Goal: Task Accomplishment & Management: Use online tool/utility

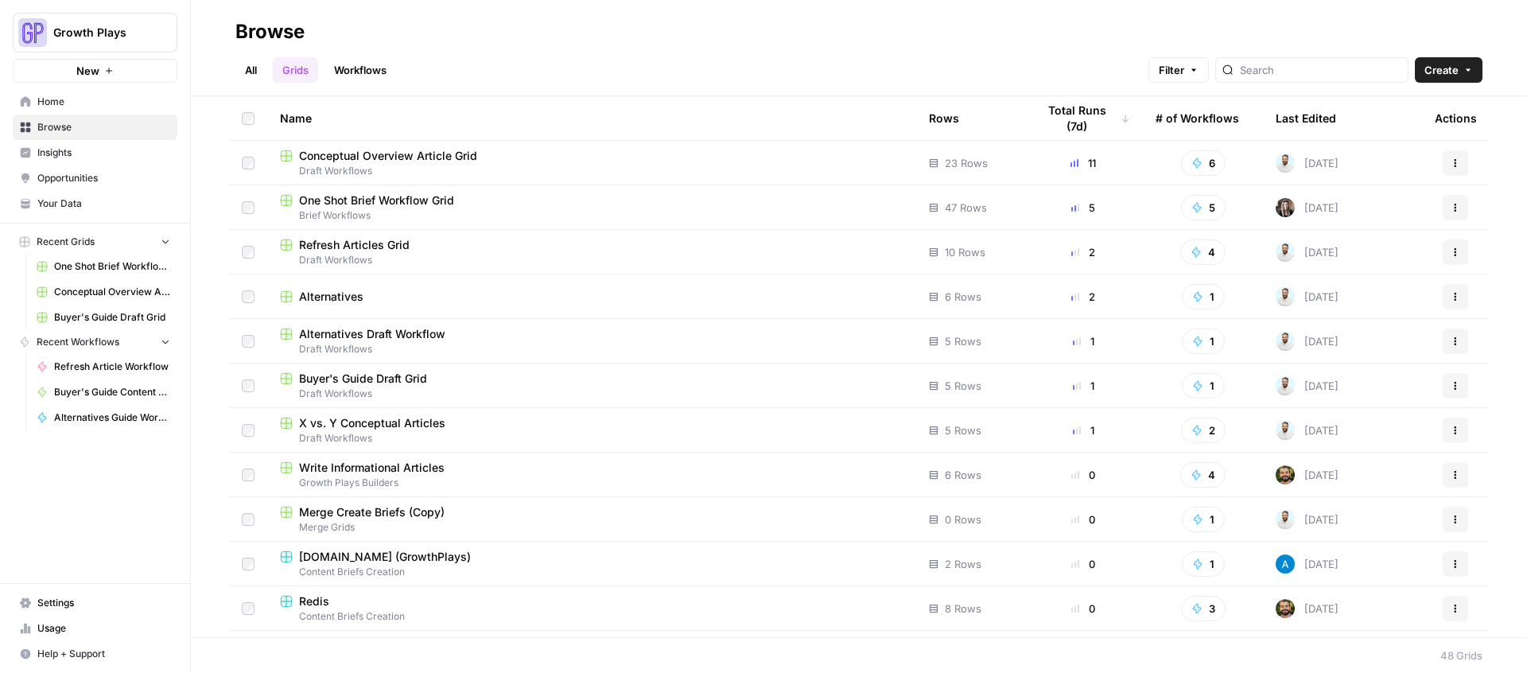
click at [260, 70] on link "All" at bounding box center [250, 69] width 31 height 25
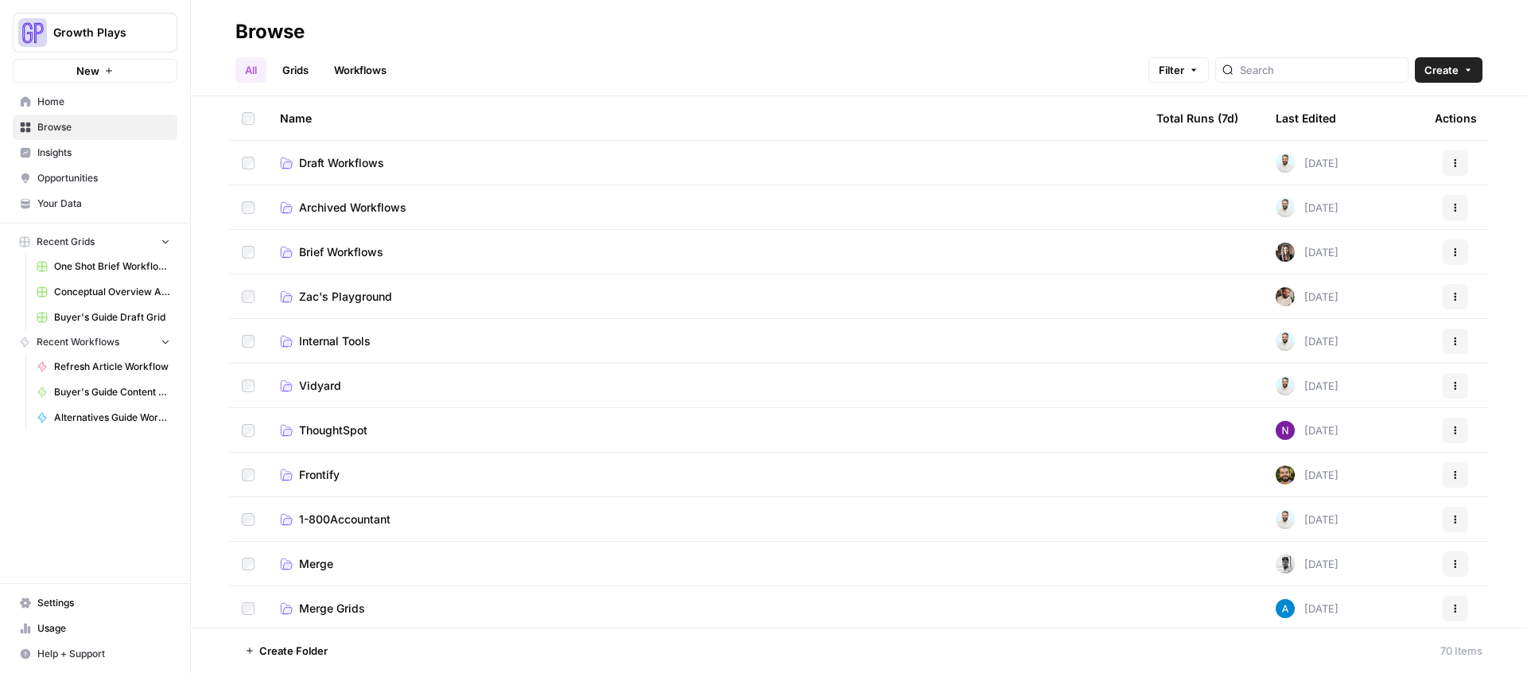
click at [351, 240] on td "Brief Workflows" at bounding box center [705, 252] width 876 height 44
click at [350, 244] on span "Brief Workflows" at bounding box center [341, 252] width 84 height 16
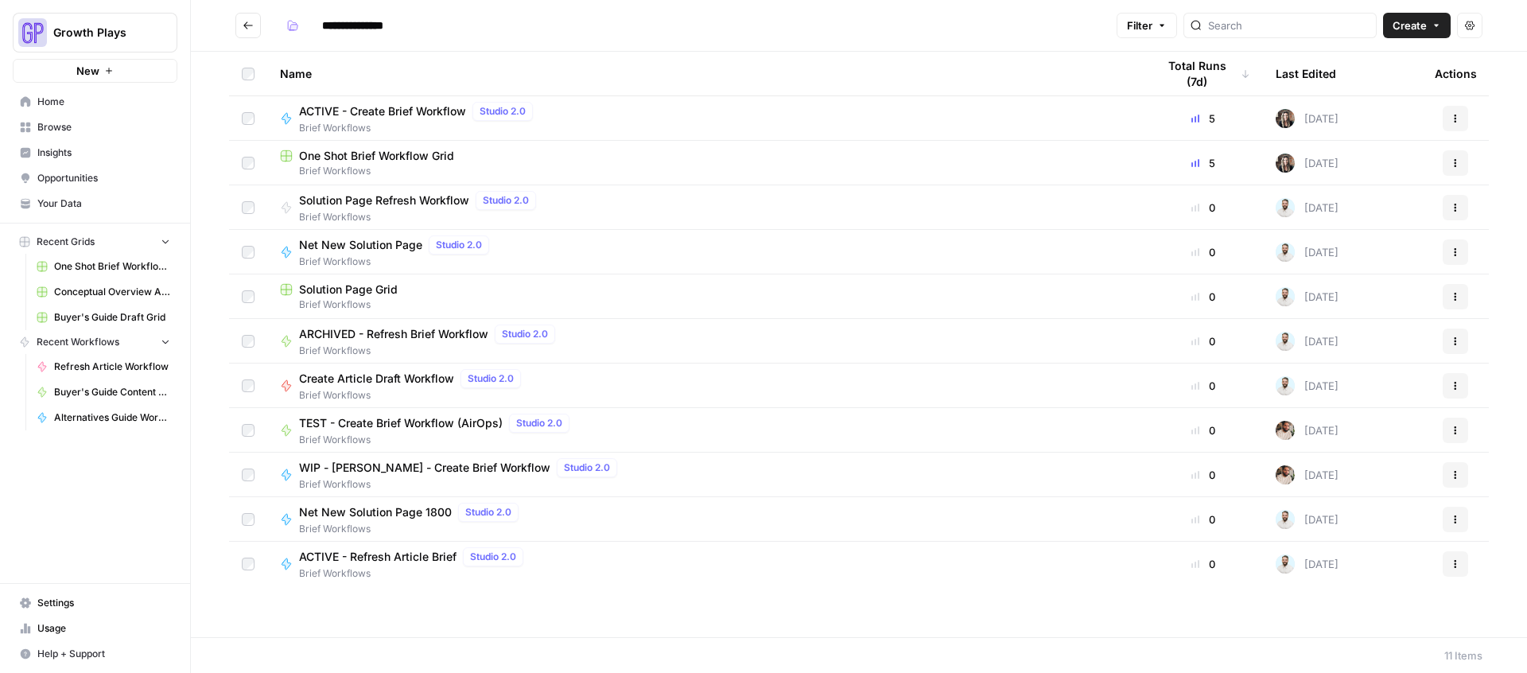
click at [385, 155] on span "One Shot Brief Workflow Grid" at bounding box center [376, 156] width 155 height 16
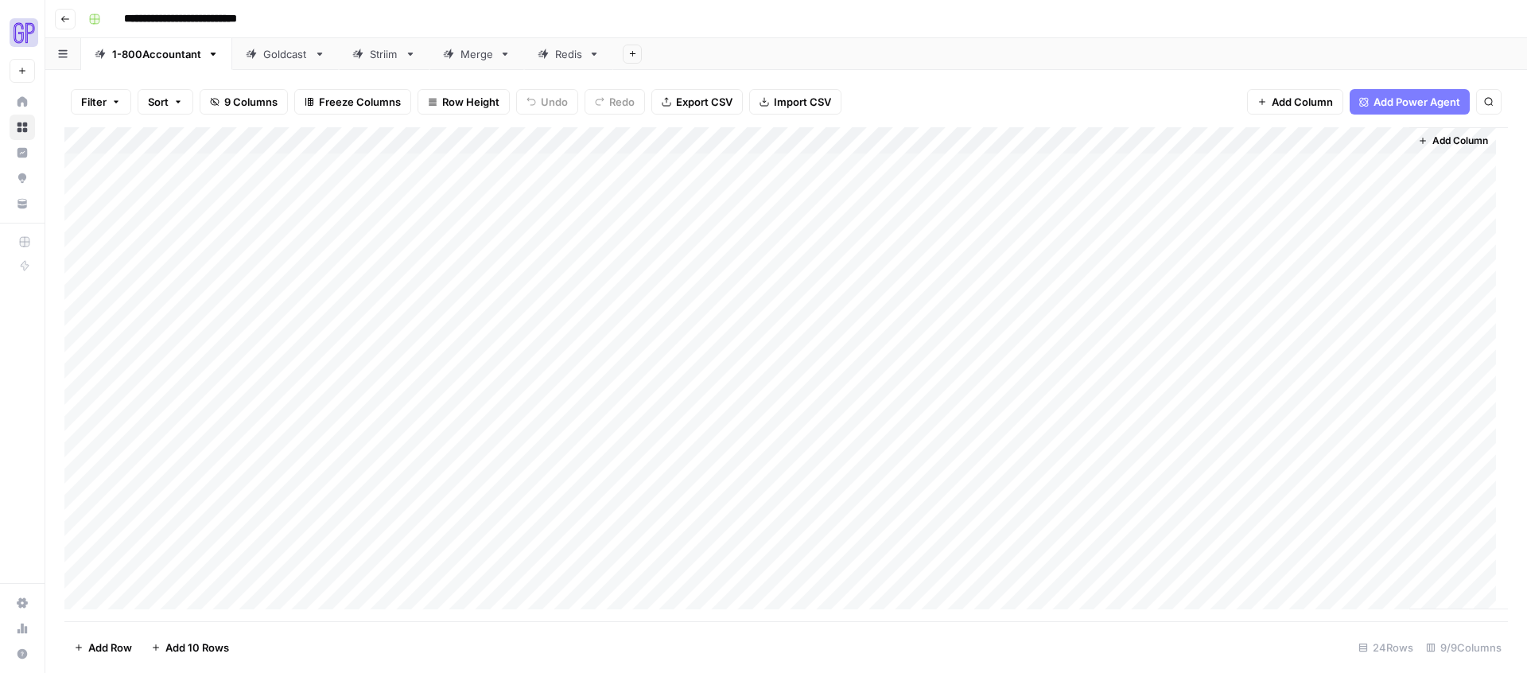
click at [296, 54] on div "Goldcast" at bounding box center [285, 54] width 45 height 16
click at [1245, 246] on div "Add Column" at bounding box center [785, 315] width 1443 height 377
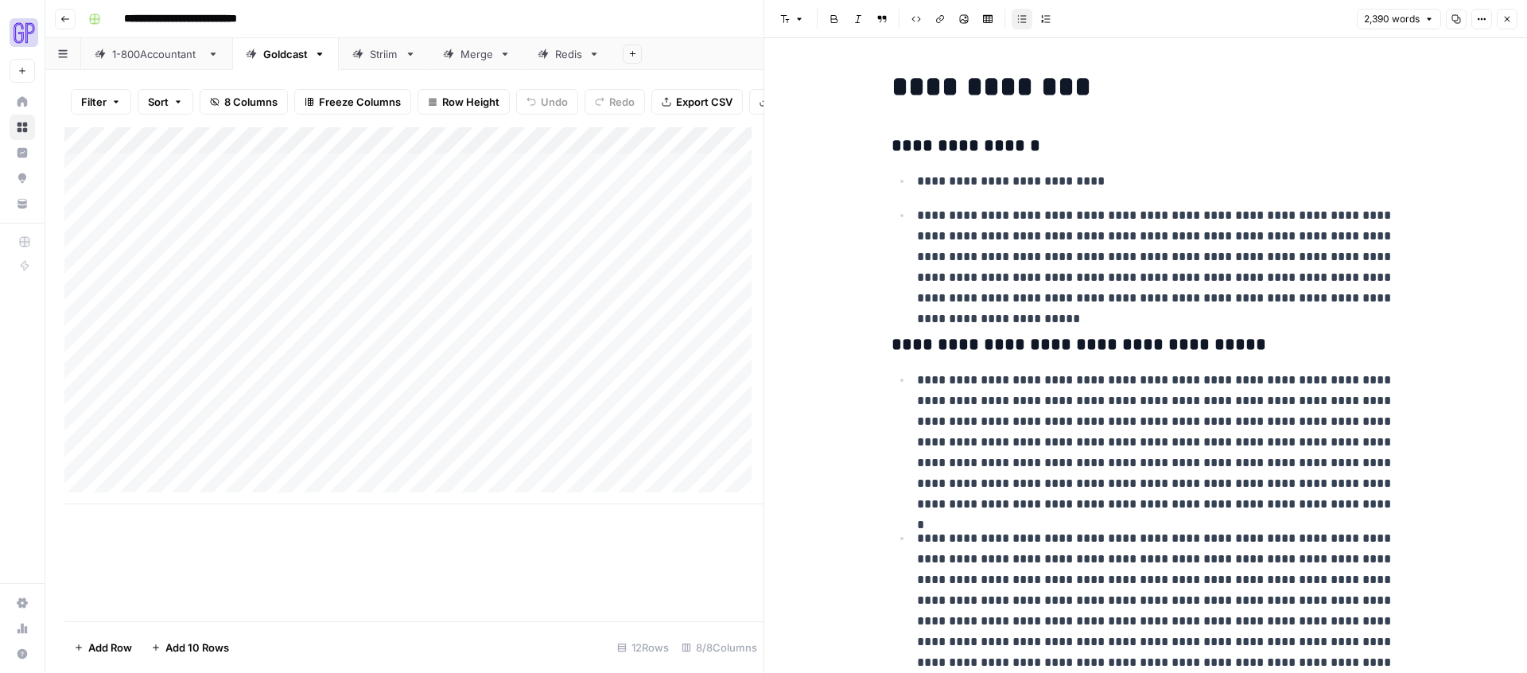
click at [1459, 20] on icon "button" at bounding box center [1456, 19] width 10 height 10
click at [1517, 14] on header "Font style Bold Italic Block quote Code block Link Image Insert Table Bulleted …" at bounding box center [1145, 19] width 763 height 38
click at [1513, 14] on button "Close" at bounding box center [1506, 19] width 21 height 21
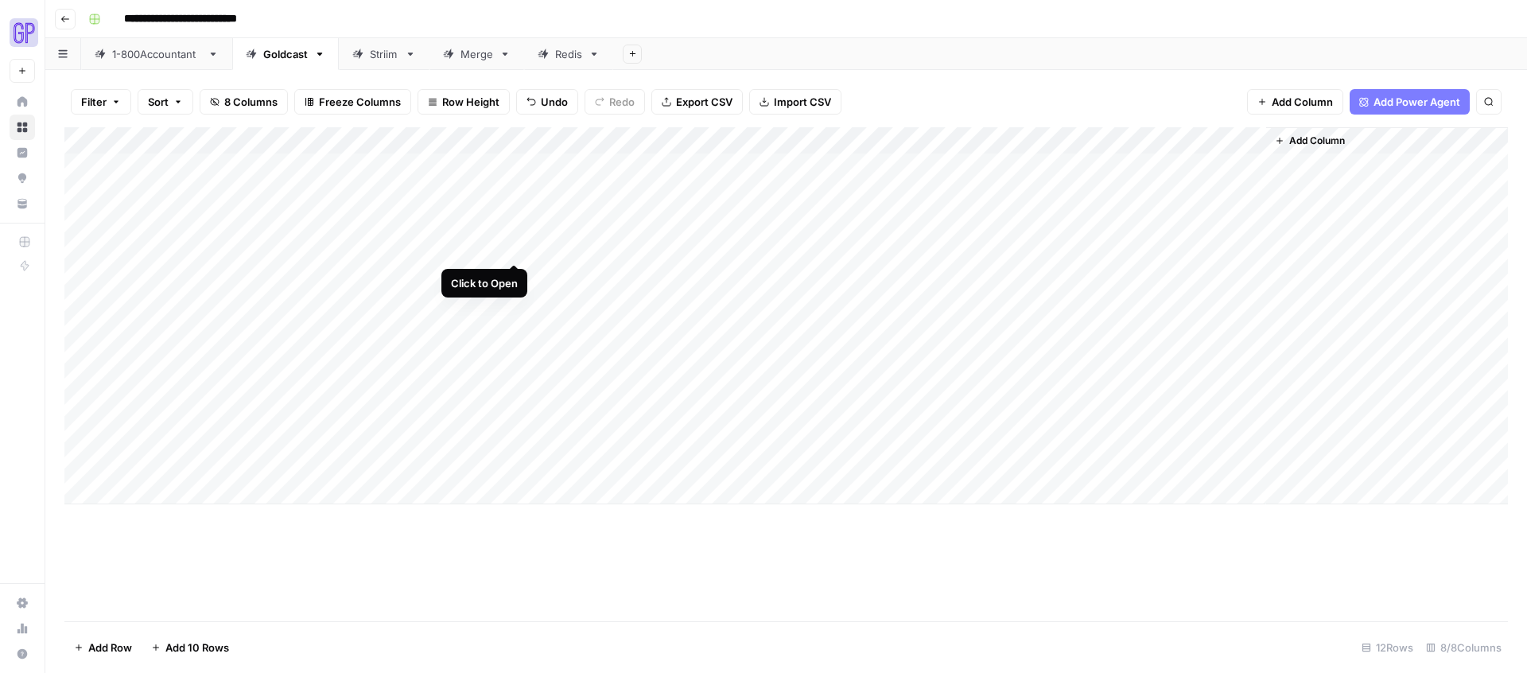
click at [511, 247] on div "Add Column" at bounding box center [785, 315] width 1443 height 377
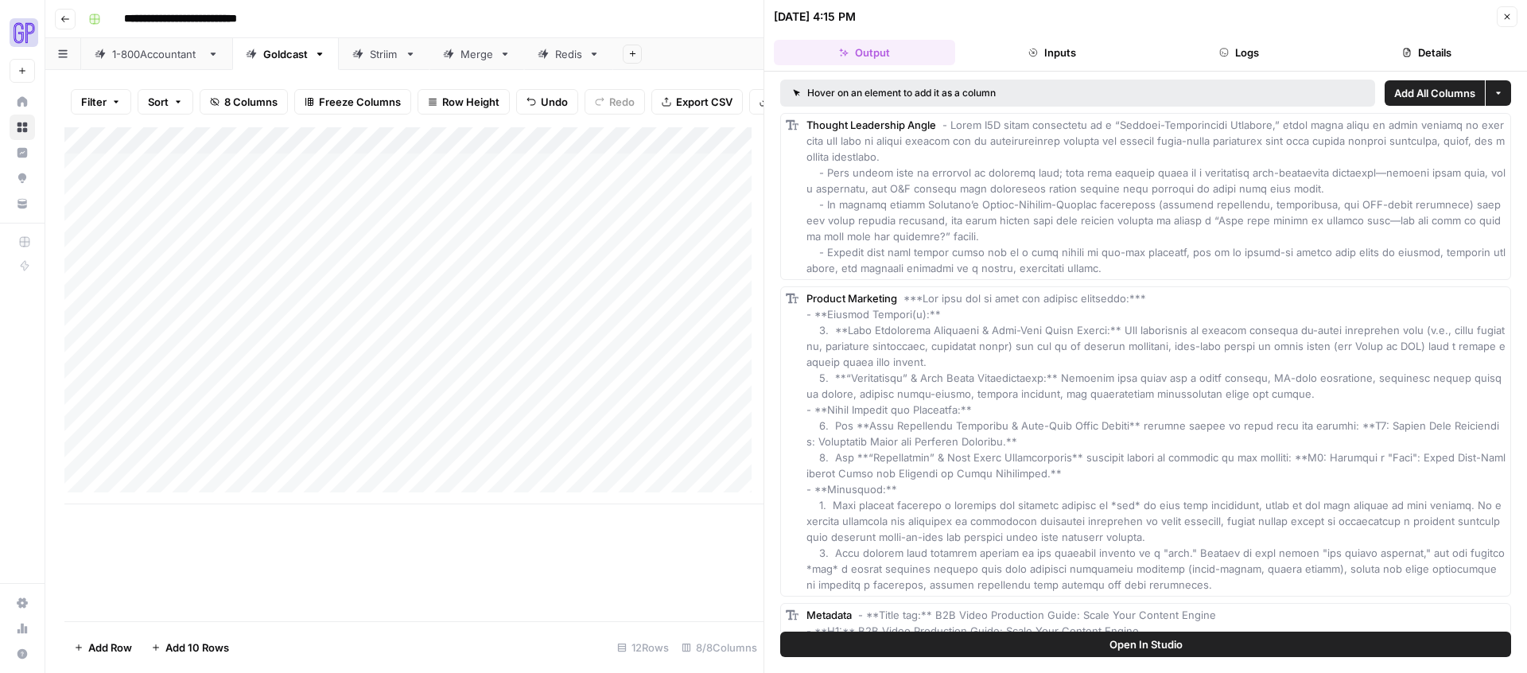
click at [1034, 48] on icon "button" at bounding box center [1033, 53] width 10 height 10
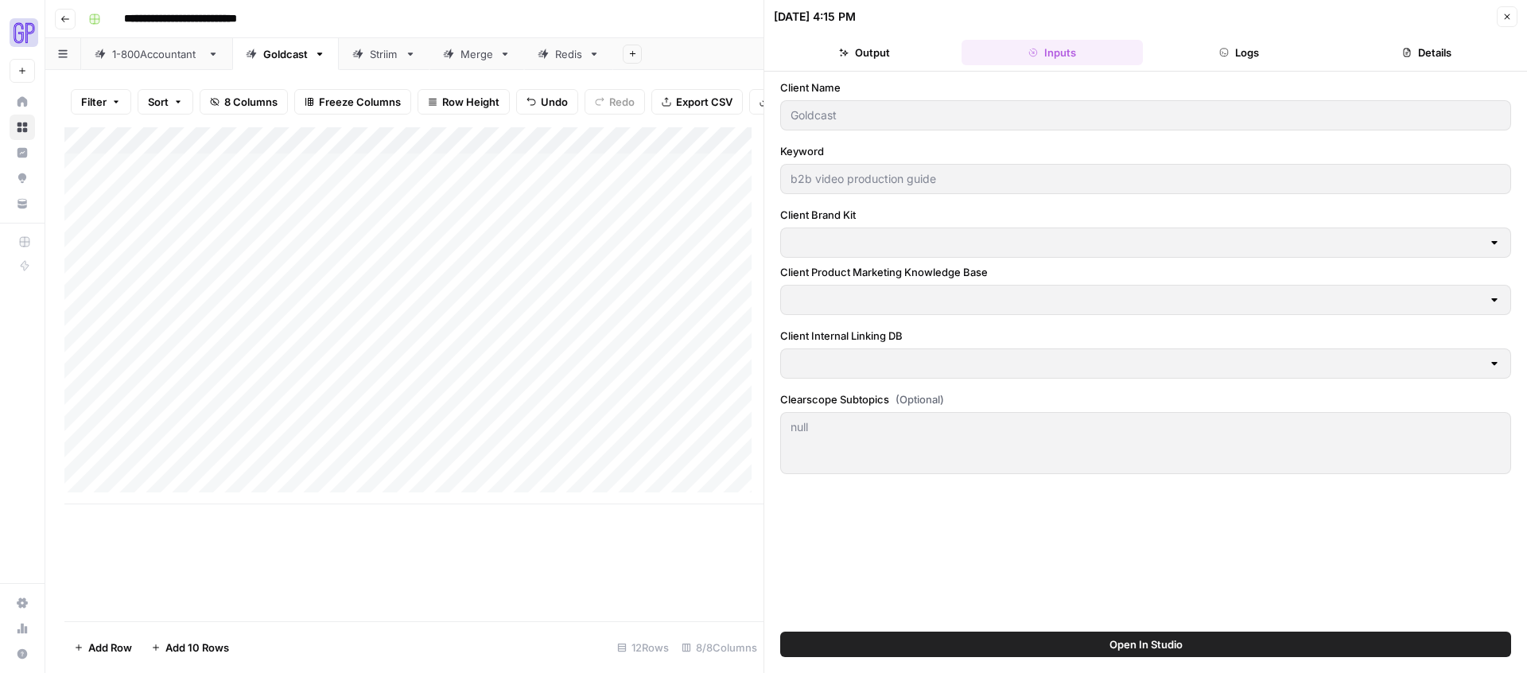
type input "Goldcast"
type input "Goldcast Product Marketing Wiki"
type input "Goldcast Internal Linking"
click at [1500, 17] on button "Close" at bounding box center [1506, 16] width 21 height 21
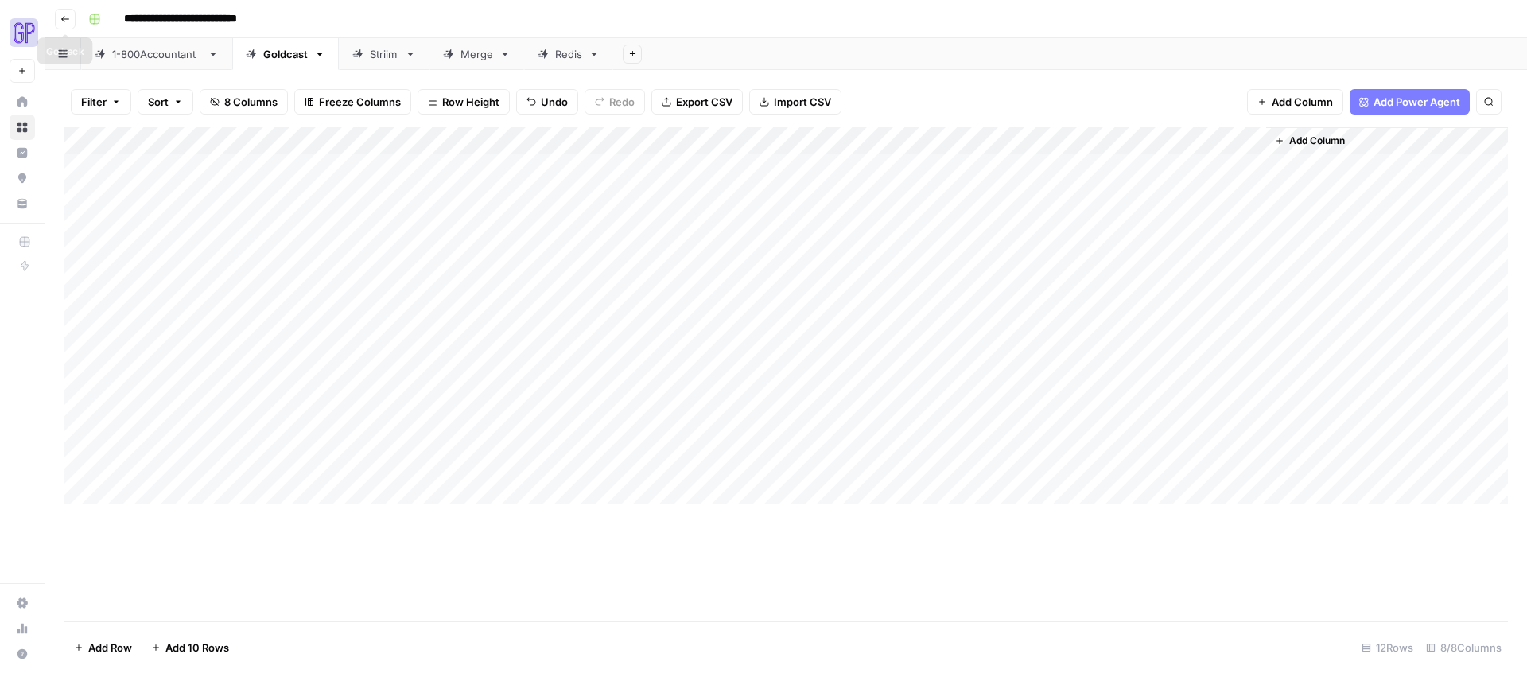
click at [72, 13] on button "Go back" at bounding box center [65, 19] width 21 height 21
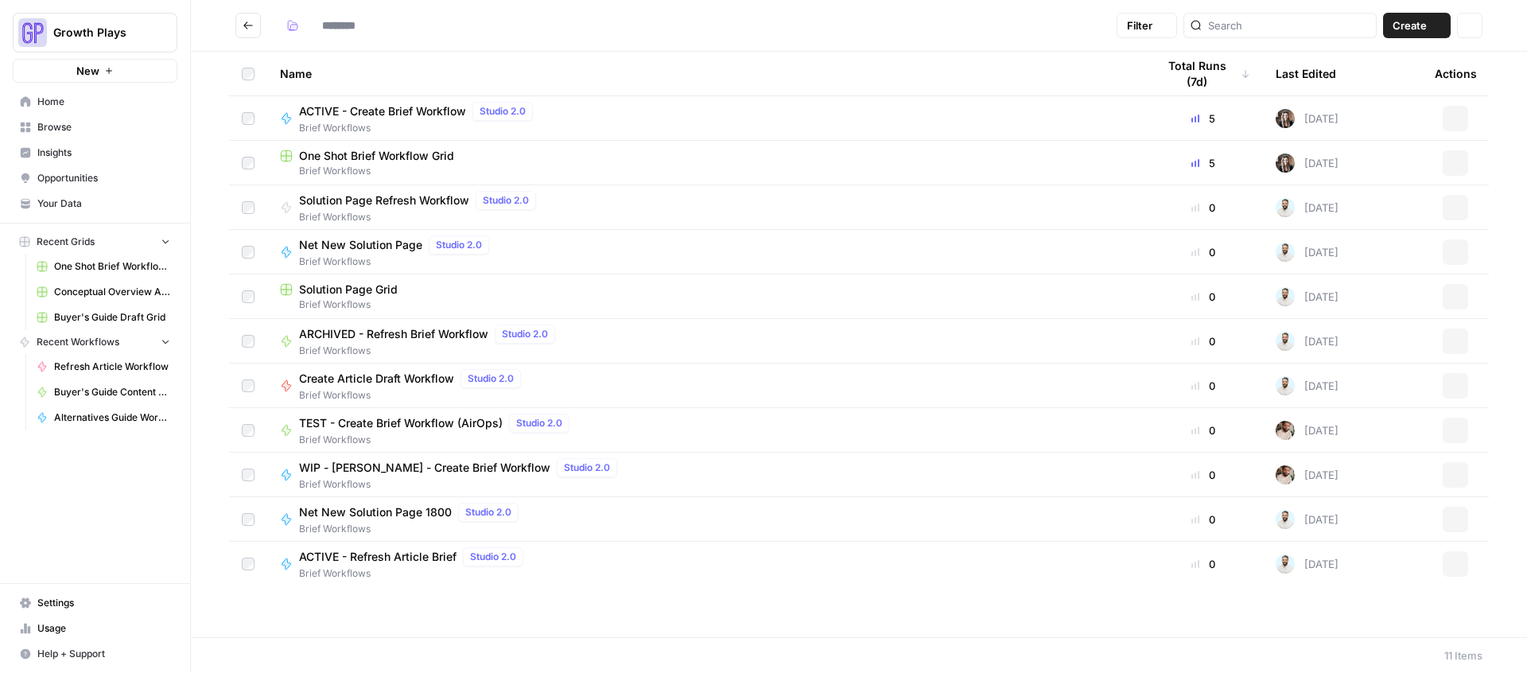
type input "**********"
